Goal: Task Accomplishment & Management: Manage account settings

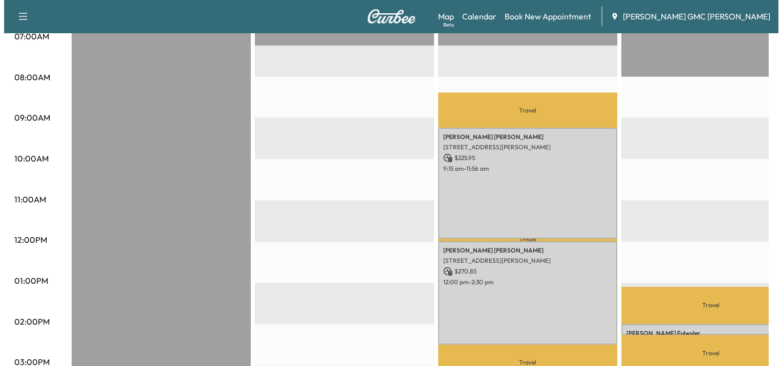
scroll to position [270, 0]
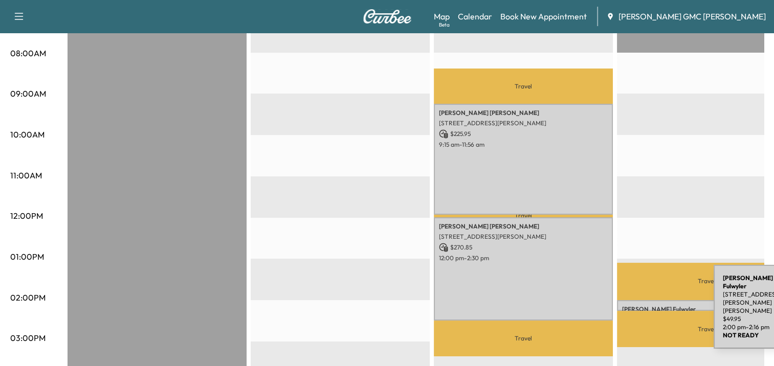
click at [637, 305] on p "[PERSON_NAME]" at bounding box center [706, 309] width 169 height 8
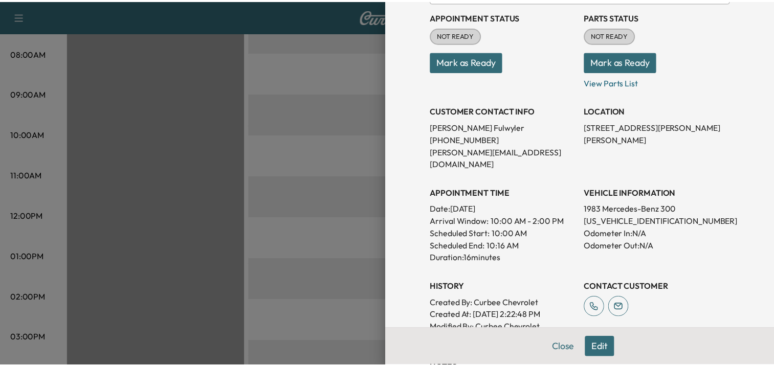
scroll to position [18, 0]
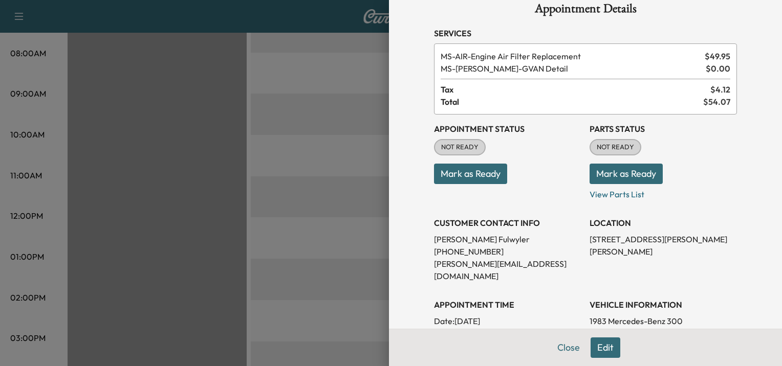
click at [350, 134] on div at bounding box center [391, 183] width 782 height 366
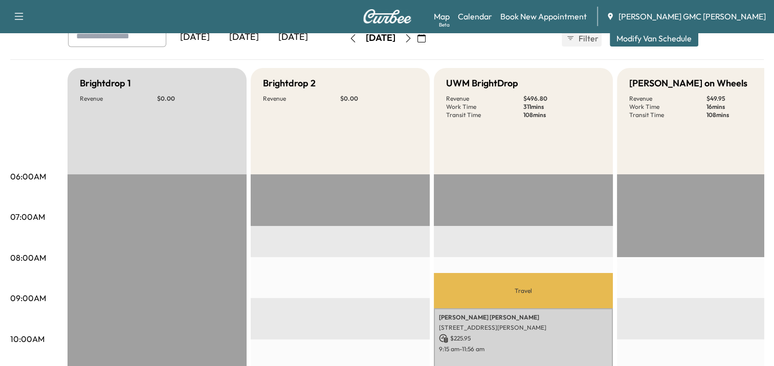
scroll to position [0, 0]
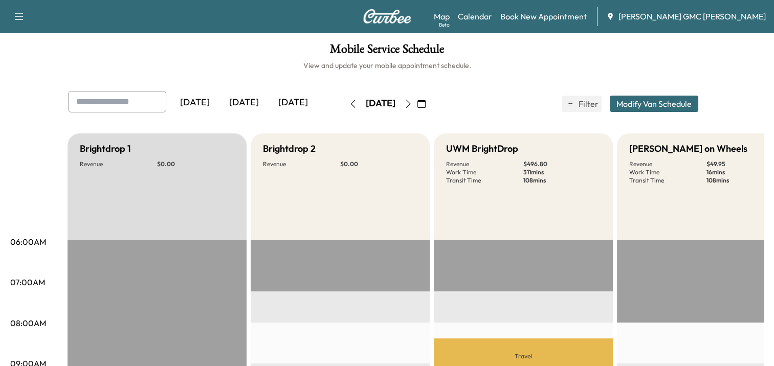
click at [426, 103] on icon "button" at bounding box center [421, 104] width 8 height 8
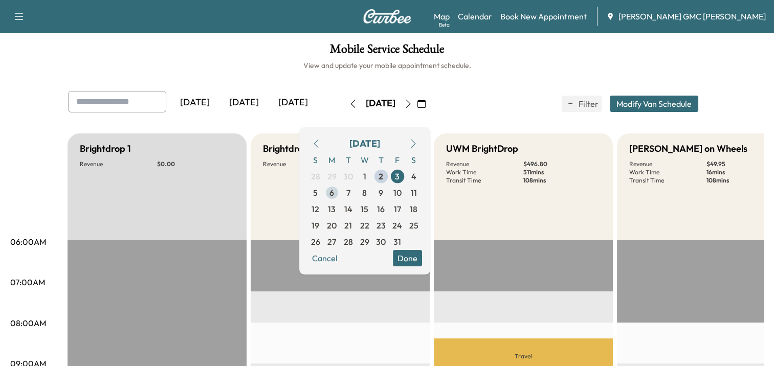
click at [340, 191] on span "6" at bounding box center [332, 193] width 16 height 16
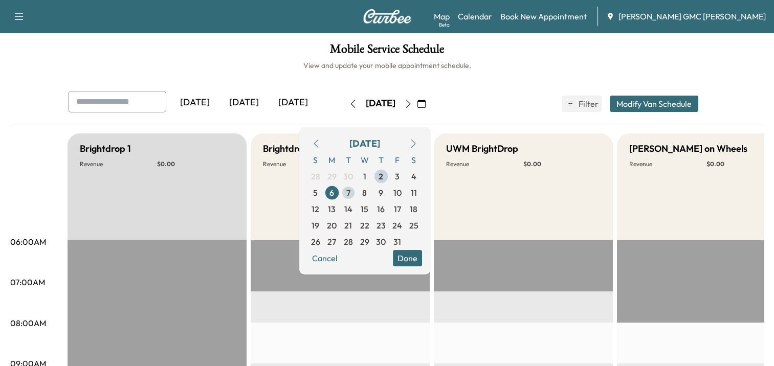
click at [350, 190] on span "7" at bounding box center [348, 193] width 4 height 12
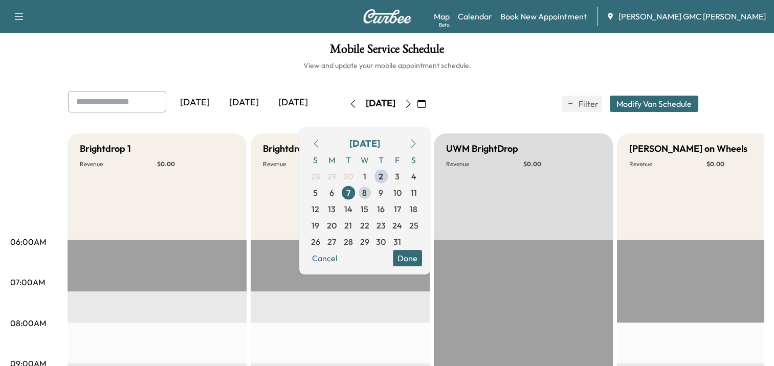
click at [373, 193] on span "8" at bounding box center [365, 193] width 16 height 16
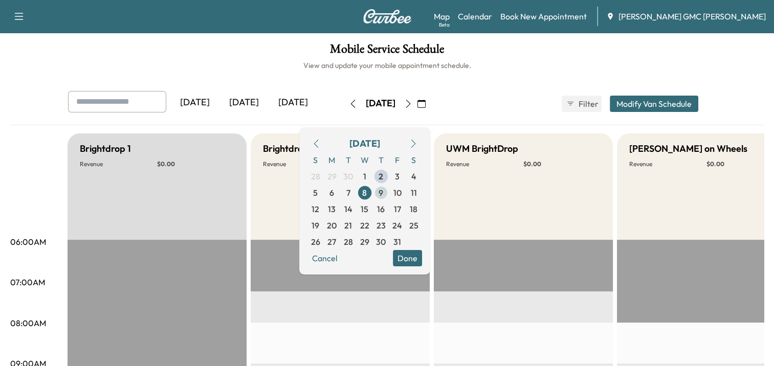
click at [383, 194] on span "9" at bounding box center [381, 193] width 5 height 12
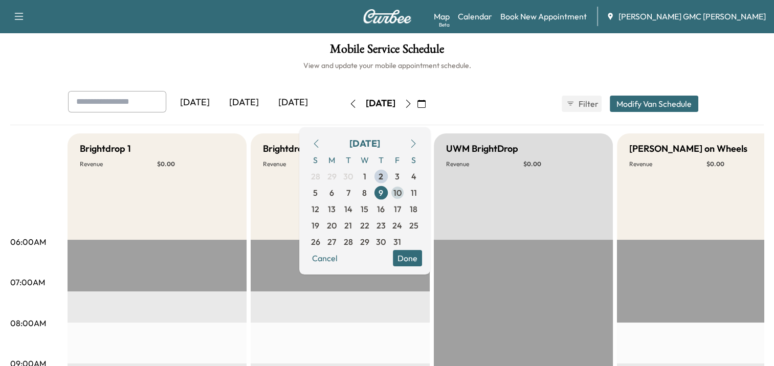
click at [402, 194] on span "10" at bounding box center [397, 193] width 8 height 12
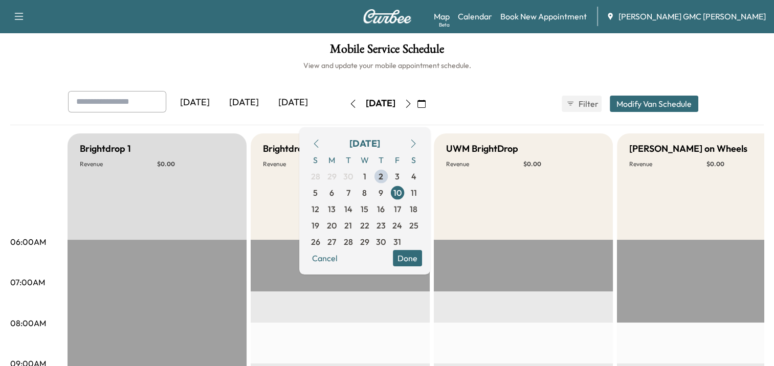
click at [273, 235] on div "Brightdrop 2 Revenue $ 0.00" at bounding box center [340, 187] width 179 height 106
click at [289, 227] on div "Brightdrop 2 Revenue $ 0.00" at bounding box center [340, 187] width 179 height 106
click at [342, 257] on button "Cancel" at bounding box center [324, 258] width 35 height 16
